Goal: Information Seeking & Learning: Get advice/opinions

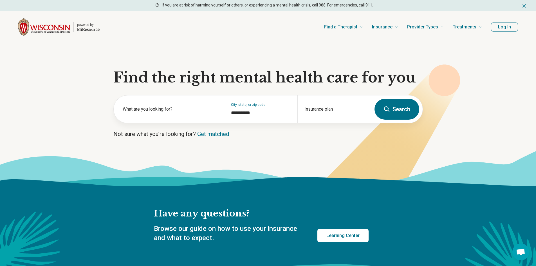
click at [115, 60] on section "**********" at bounding box center [268, 114] width 536 height 143
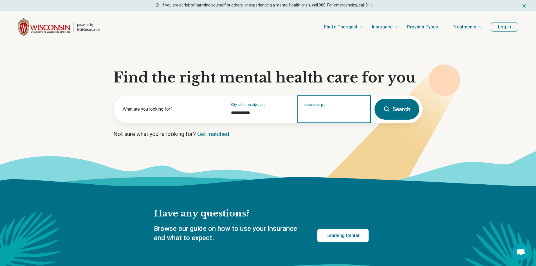
click at [321, 112] on input "Insurance plan" at bounding box center [334, 112] width 60 height 7
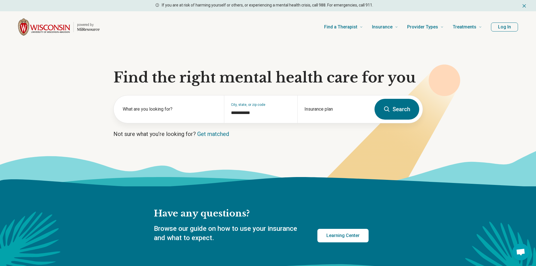
click at [384, 104] on button "Search" at bounding box center [396, 109] width 45 height 21
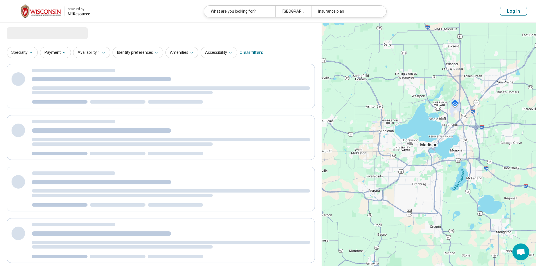
select select "***"
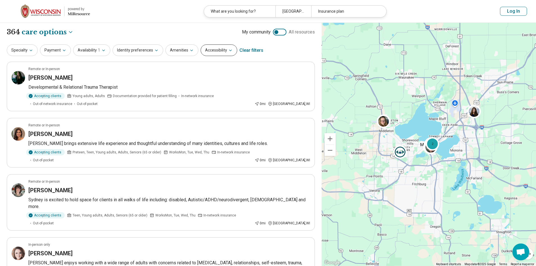
click at [219, 49] on button "Accessibility" at bounding box center [219, 50] width 37 height 12
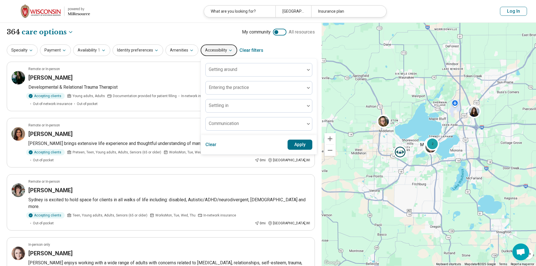
click at [219, 49] on button "Accessibility" at bounding box center [219, 50] width 37 height 12
click at [176, 51] on button "Amenities" at bounding box center [181, 50] width 33 height 12
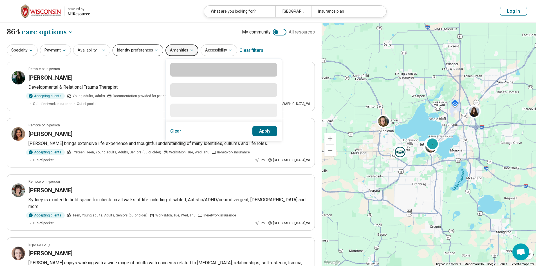
click at [119, 48] on button "Identity preferences" at bounding box center [138, 50] width 51 height 12
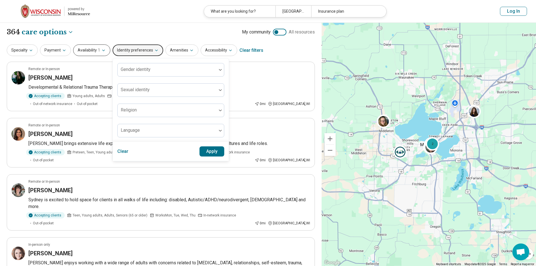
click at [98, 49] on span "1" at bounding box center [99, 50] width 2 height 6
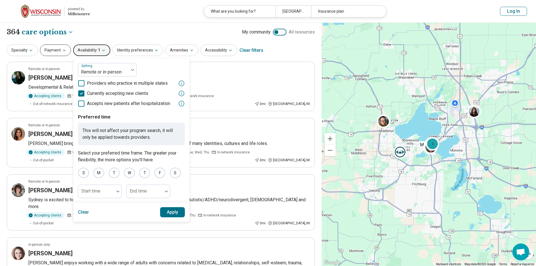
click at [62, 49] on icon "button" at bounding box center [64, 50] width 5 height 5
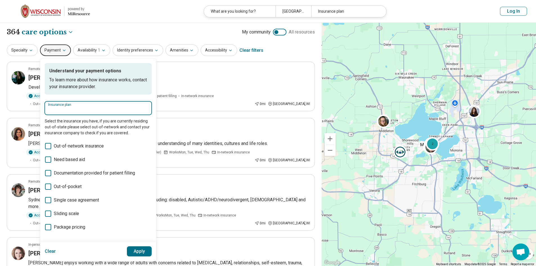
click at [76, 113] on input "Insurance plan" at bounding box center [98, 110] width 100 height 7
click at [81, 124] on div "Group Health Cooperative (GHC)" at bounding box center [82, 125] width 74 height 11
type input "**********"
click at [139, 250] on button "Apply" at bounding box center [139, 251] width 25 height 10
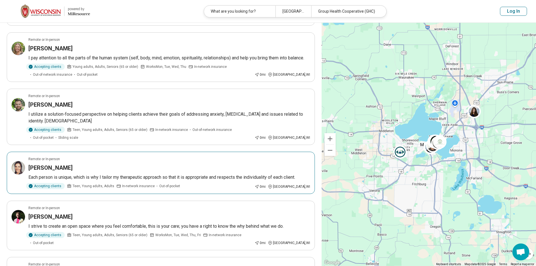
scroll to position [422, 0]
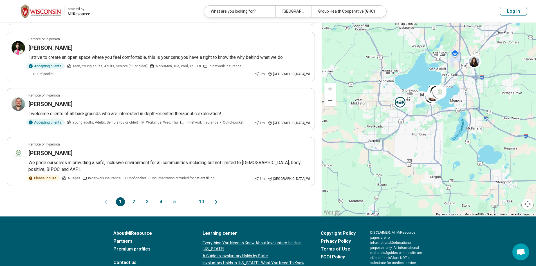
click at [133, 197] on button "2" at bounding box center [133, 201] width 9 height 9
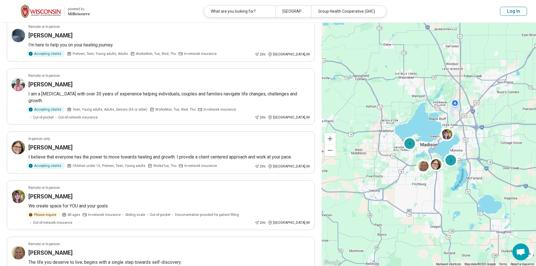
scroll to position [0, 0]
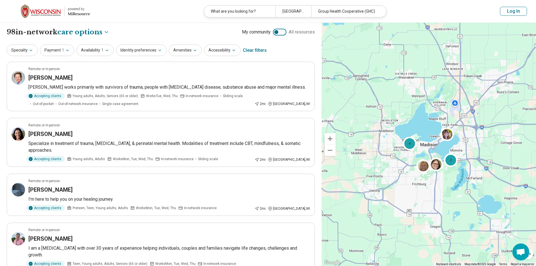
click at [48, 14] on img at bounding box center [41, 12] width 40 height 14
